Goal: Find specific page/section: Find specific page/section

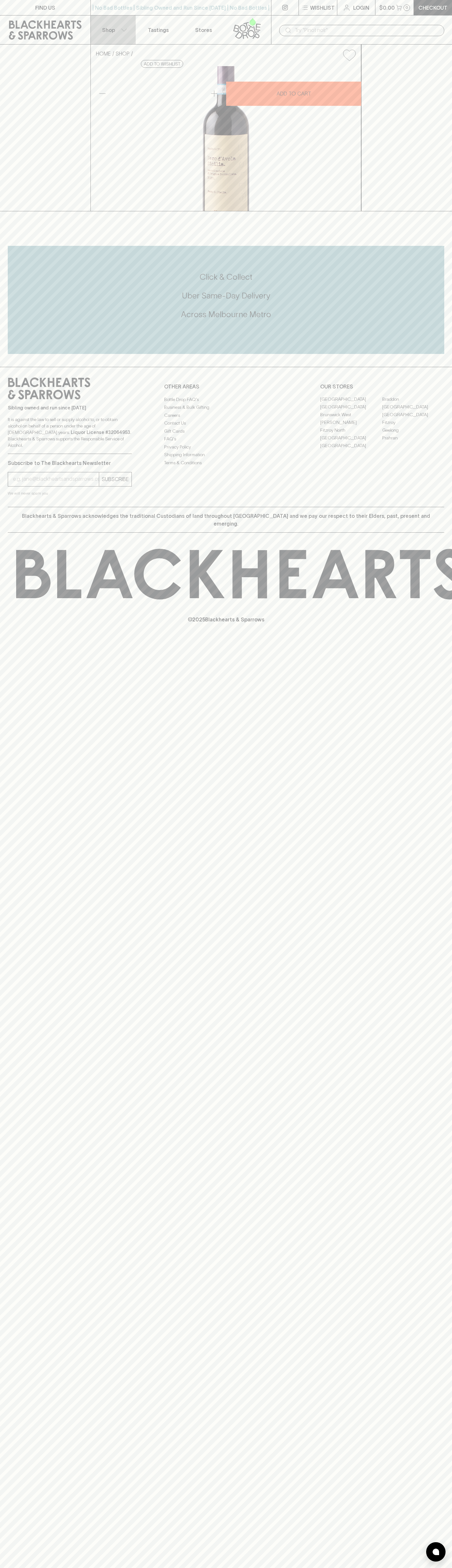
click at [115, 23] on button "Shop" at bounding box center [113, 29] width 45 height 29
click at [440, 741] on div at bounding box center [226, 784] width 452 height 1568
click at [210, 1567] on html "FIND US | No Bad Bottles | Sibling Owned and Run Since 2006 | No Bad Bottles | …" at bounding box center [226, 784] width 452 height 1568
click at [2, 1164] on div at bounding box center [226, 784] width 452 height 1568
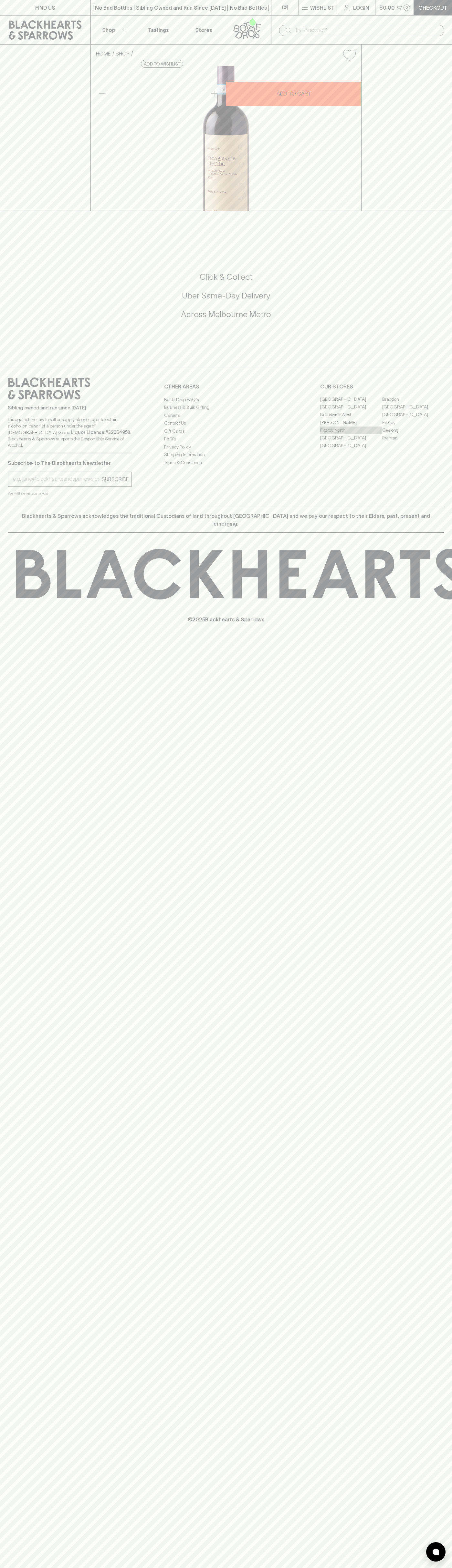
click at [351, 434] on link "Fitzroy North" at bounding box center [351, 430] width 62 height 8
